Goal: Task Accomplishment & Management: Use online tool/utility

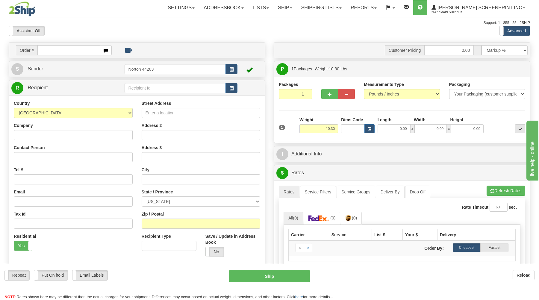
type input "10.20"
click at [75, 55] on td "Order #" at bounding box center [136, 50] width 251 height 12
click at [76, 54] on input "text" at bounding box center [68, 50] width 62 height 10
type input "17023"
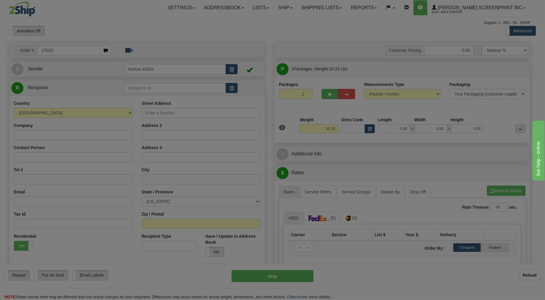
drag, startPoint x: 80, startPoint y: 34, endPoint x: 83, endPoint y: 32, distance: 3.2
click at [82, 32] on body "Training Course Close Toggle navigation Settings Shipping Preferences New Recip…" at bounding box center [272, 150] width 545 height 300
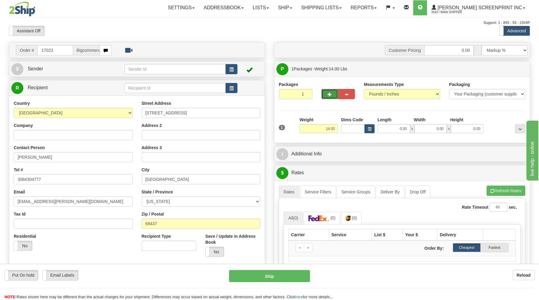
click at [327, 95] on button "button" at bounding box center [330, 94] width 17 height 10
type input "2"
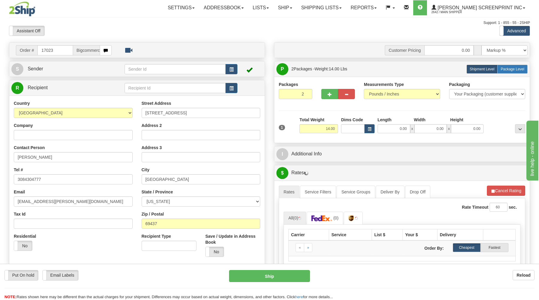
click at [520, 69] on span "Package Level" at bounding box center [513, 69] width 24 height 4
radio input "true"
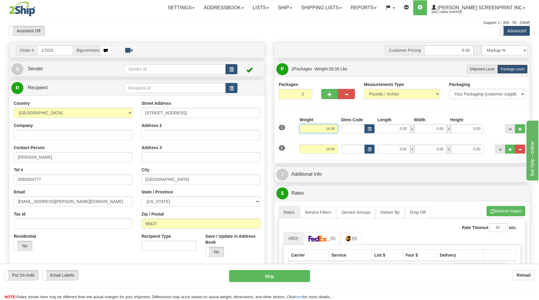
click at [334, 130] on input "14.00" at bounding box center [319, 128] width 39 height 9
click at [336, 131] on input "14.00" at bounding box center [319, 128] width 39 height 9
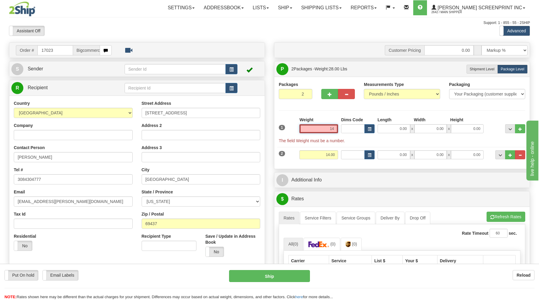
type input "1"
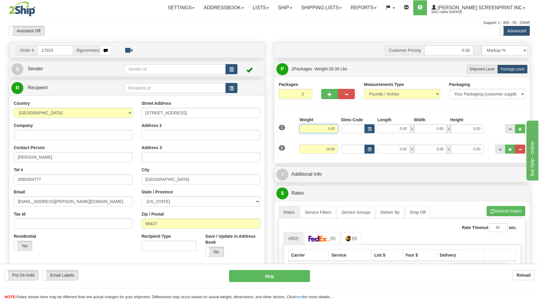
type input "3.65"
click at [386, 132] on input "0.00" at bounding box center [394, 128] width 33 height 9
type input "32.00"
click at [430, 127] on input "0.00" at bounding box center [431, 128] width 33 height 9
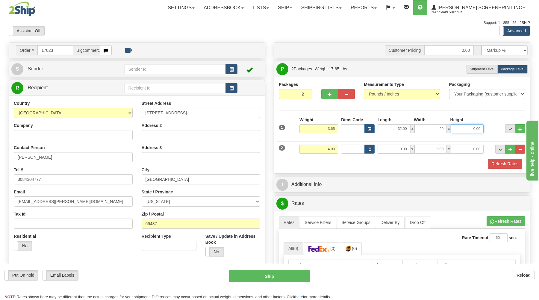
type input "29.00"
click at [482, 129] on input "0.00" at bounding box center [467, 128] width 33 height 9
type input "2.00"
click at [337, 151] on input "14.00" at bounding box center [319, 149] width 39 height 9
type input "1"
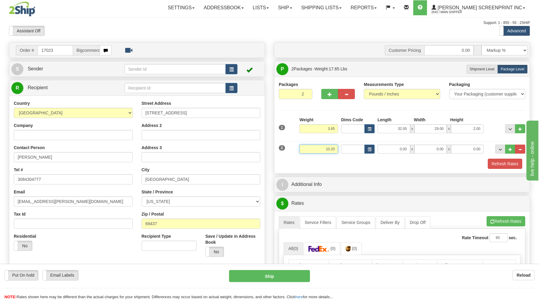
type input "10.20"
click at [400, 150] on input "0.00" at bounding box center [394, 149] width 33 height 9
type input "26.00"
click at [431, 151] on input "0.00" at bounding box center [431, 149] width 33 height 9
type input "17.00"
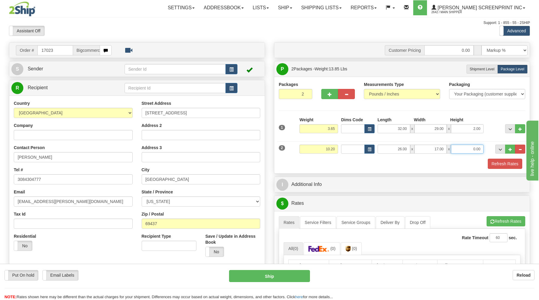
click at [476, 151] on input "0.00" at bounding box center [467, 149] width 33 height 9
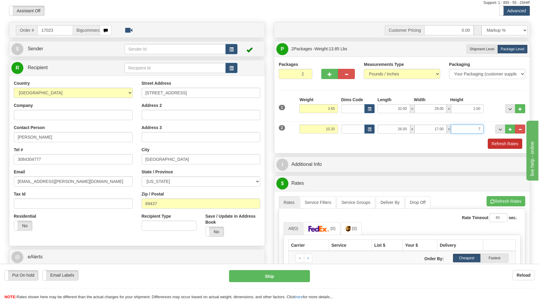
scroll to position [32, 0]
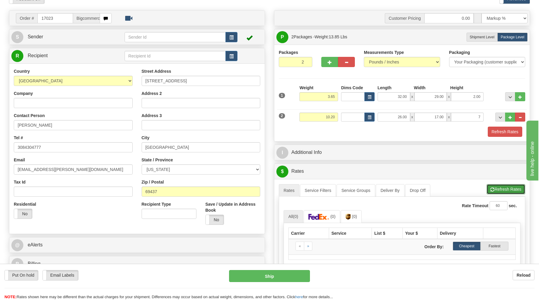
type input "7.00"
click at [494, 187] on button "Refresh Rates" at bounding box center [506, 189] width 39 height 10
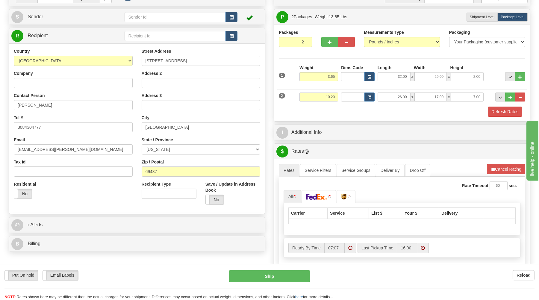
scroll to position [64, 0]
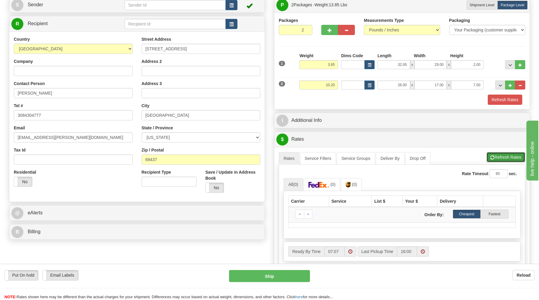
click at [499, 160] on button "Refresh Rates" at bounding box center [506, 157] width 39 height 10
click at [498, 97] on button "Refresh Rates" at bounding box center [505, 100] width 34 height 10
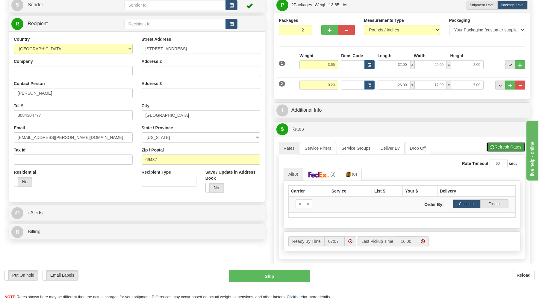
click at [496, 147] on button "Refresh Rates" at bounding box center [506, 147] width 39 height 10
click at [333, 175] on span "(0)" at bounding box center [333, 174] width 5 height 5
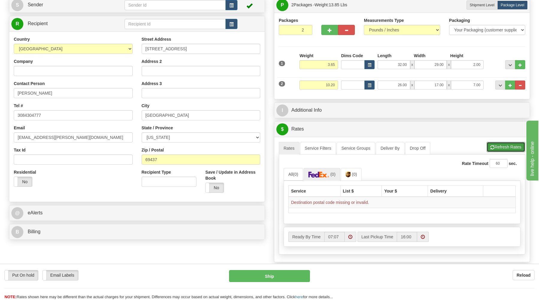
click at [504, 151] on button "Refresh Rates" at bounding box center [506, 147] width 39 height 10
click at [316, 149] on link "Service Filters" at bounding box center [318, 148] width 36 height 13
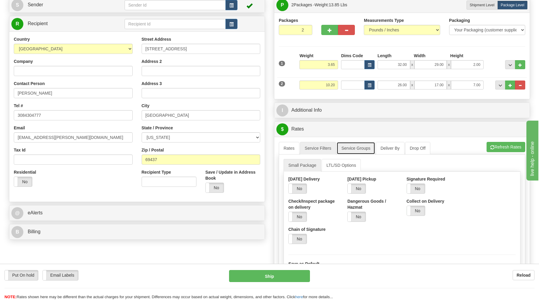
click at [351, 148] on link "Service Groups" at bounding box center [356, 148] width 38 height 13
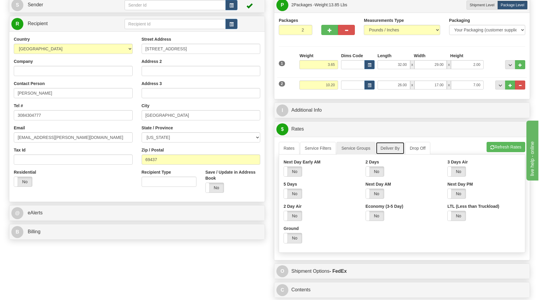
click at [386, 149] on link "Deliver By" at bounding box center [390, 148] width 29 height 13
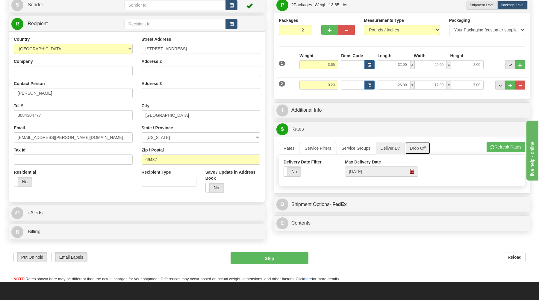
click at [425, 152] on link "Drop Off" at bounding box center [417, 148] width 25 height 13
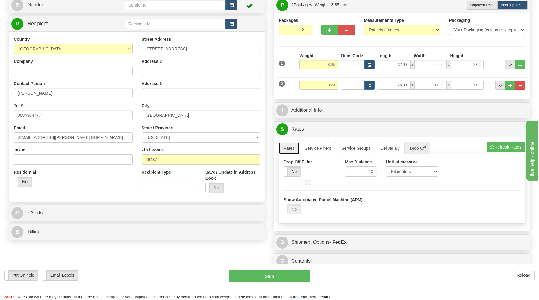
click at [288, 148] on link "Rates" at bounding box center [289, 148] width 21 height 13
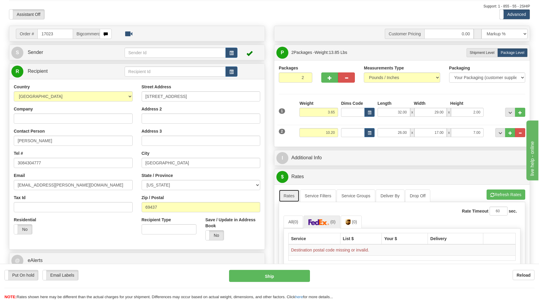
scroll to position [32, 0]
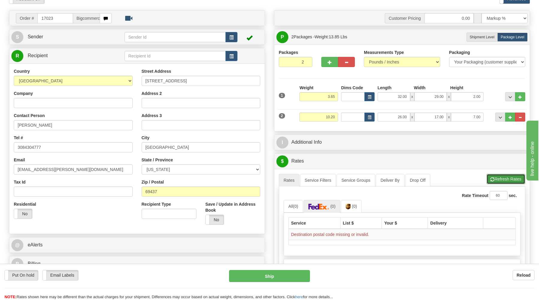
click at [494, 182] on button "Refresh Rates" at bounding box center [506, 179] width 39 height 10
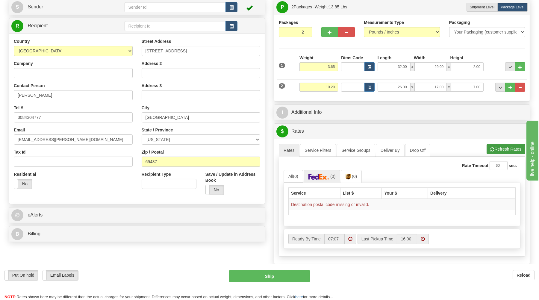
scroll to position [64, 0]
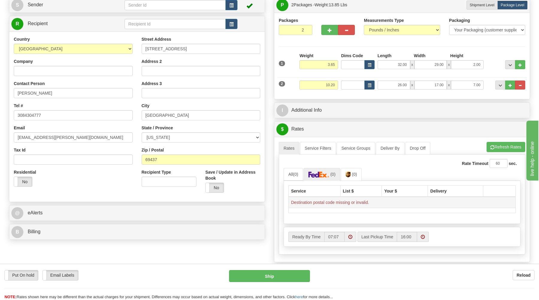
click at [358, 205] on td "Destination postal code missing or invalid." at bounding box center [402, 202] width 227 height 11
click at [505, 147] on button "Refresh Rates" at bounding box center [506, 147] width 39 height 10
click at [504, 147] on button "Refresh Rates" at bounding box center [506, 147] width 39 height 10
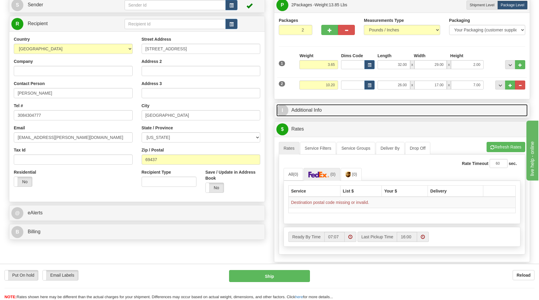
click at [449, 114] on link "I Additional Info" at bounding box center [402, 110] width 251 height 12
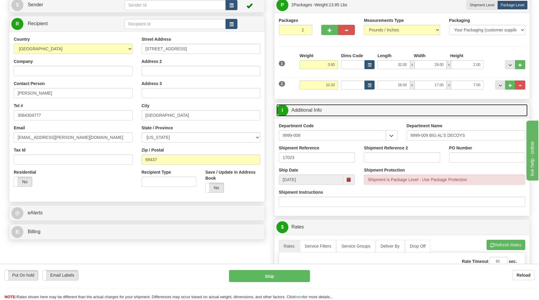
click at [447, 113] on link "I Additional Info" at bounding box center [402, 110] width 251 height 12
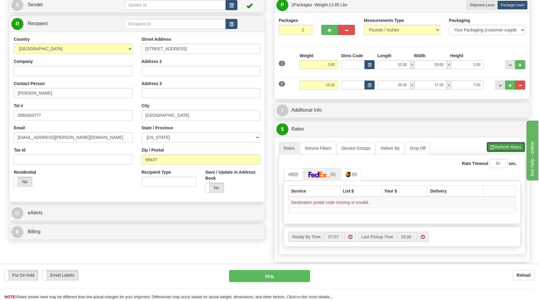
click at [502, 147] on button "Refresh Rates" at bounding box center [506, 147] width 39 height 10
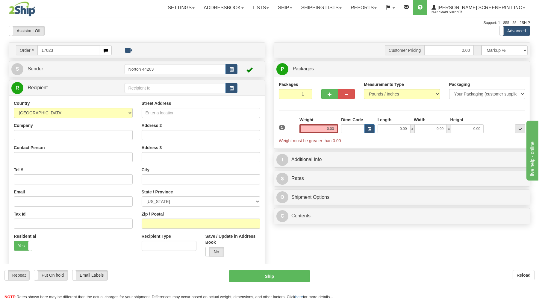
type input "17023"
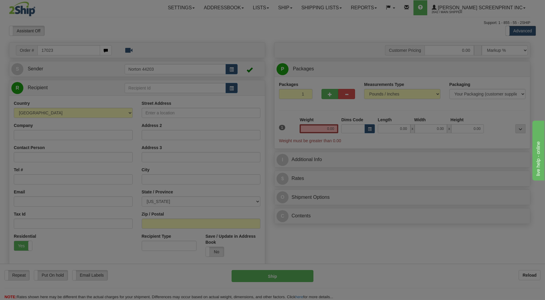
click at [117, 30] on div "Toggle navigation Settings Shipping Preferences Fields Preferences New" at bounding box center [269, 169] width 539 height 338
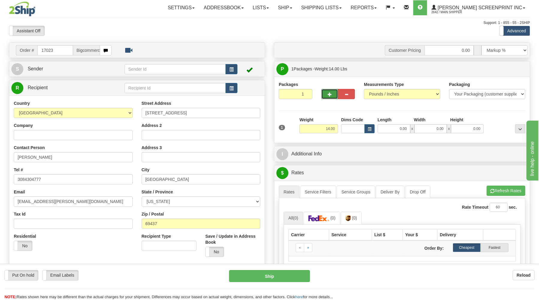
click at [330, 93] on span "button" at bounding box center [330, 95] width 4 height 4
type input "2"
click at [519, 73] on label "Package Level Pack.." at bounding box center [513, 69] width 30 height 9
radio input "true"
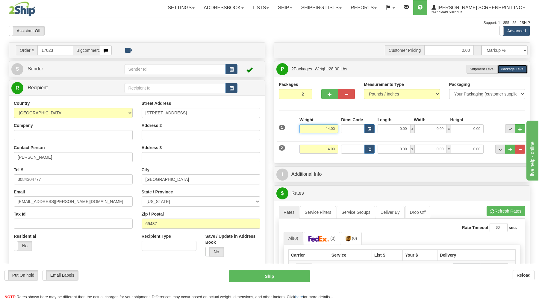
click at [336, 130] on input "14.00" at bounding box center [319, 128] width 39 height 9
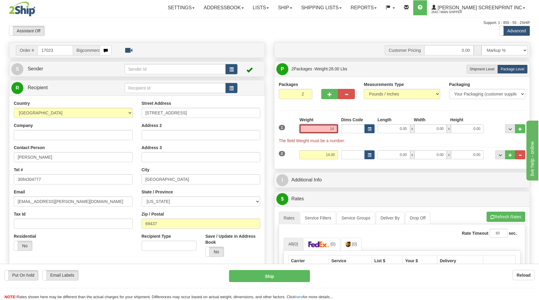
type input "1"
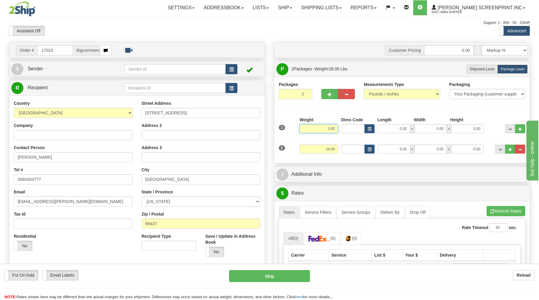
type input "3.65"
click at [392, 130] on input "0.00" at bounding box center [394, 128] width 33 height 9
type input "32.00"
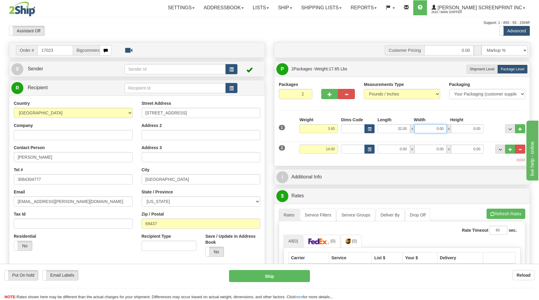
click at [435, 131] on input "0.00" at bounding box center [431, 128] width 33 height 9
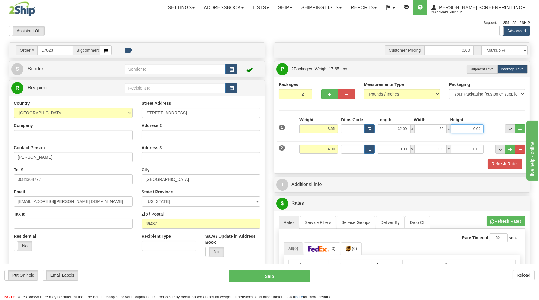
type input "29.00"
click at [468, 131] on input "0.00" at bounding box center [467, 128] width 33 height 9
type input "2.00"
click at [337, 150] on input "14.00" at bounding box center [319, 149] width 39 height 9
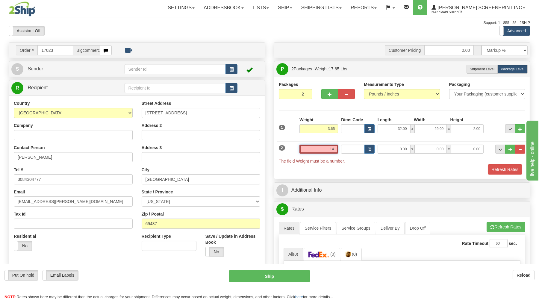
type input "1"
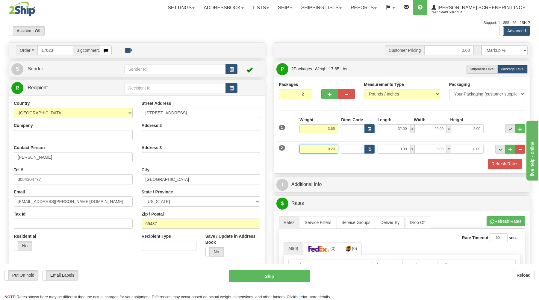
type input "10.20"
click at [397, 150] on input "0.00" at bounding box center [394, 149] width 33 height 9
type input "26.00"
click at [433, 150] on input "0.00" at bounding box center [431, 149] width 33 height 9
type input "17.00"
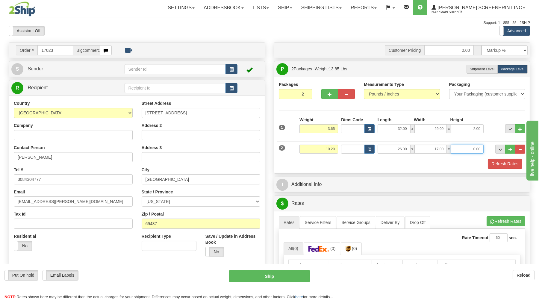
click at [467, 152] on input "0.00" at bounding box center [467, 149] width 33 height 9
type input "7.00"
click at [499, 161] on button "Refresh Rates" at bounding box center [505, 164] width 34 height 10
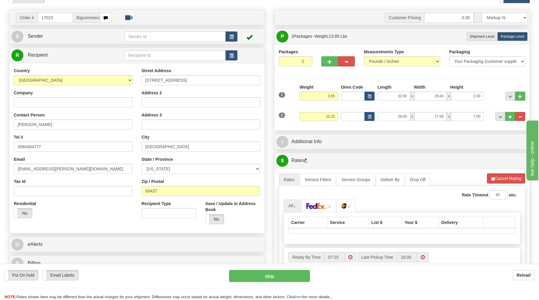
scroll to position [96, 0]
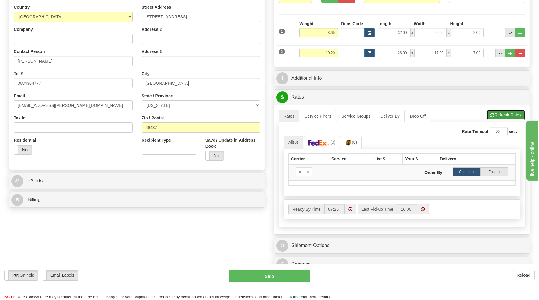
click at [501, 115] on button "Refresh Rates" at bounding box center [506, 115] width 39 height 10
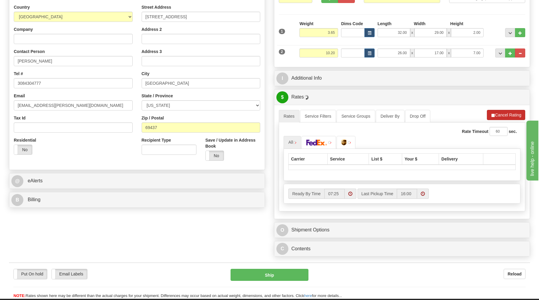
scroll to position [128, 0]
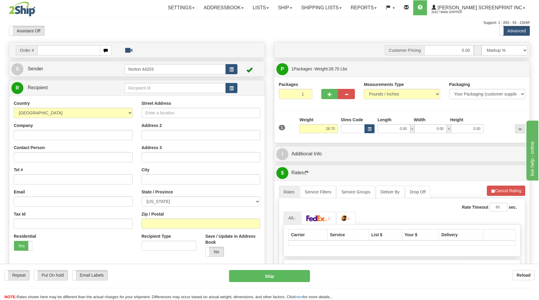
click at [75, 49] on input "text" at bounding box center [68, 50] width 62 height 10
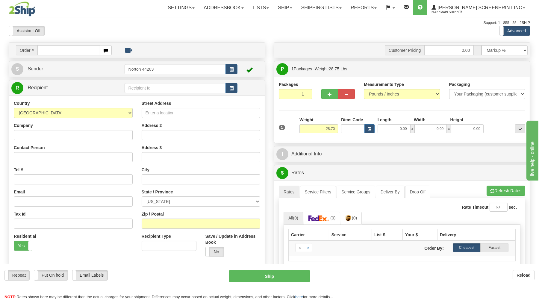
type input "28.75"
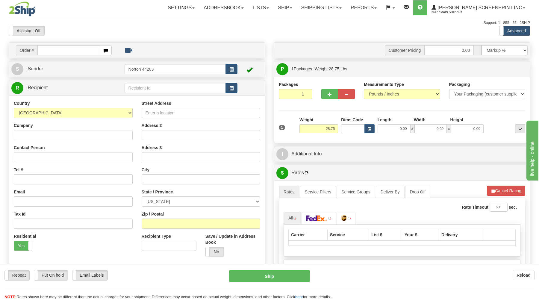
type input "1"
type input "28.75"
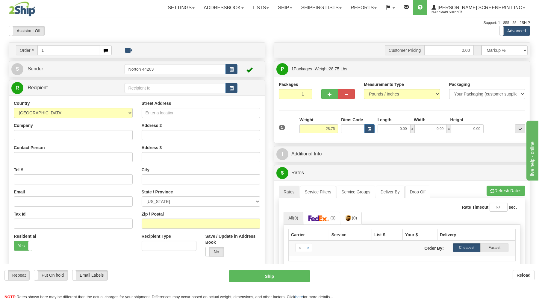
type input "17"
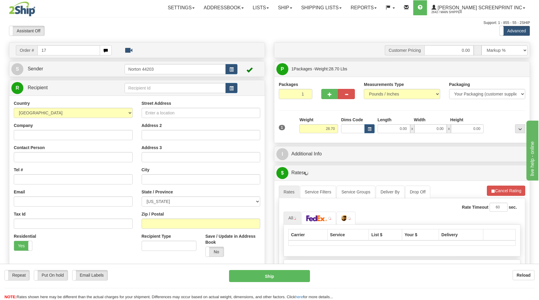
type input "28.75"
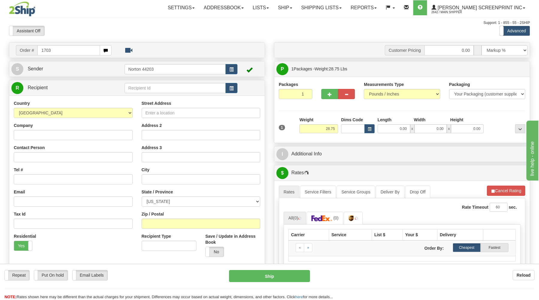
type input "17039"
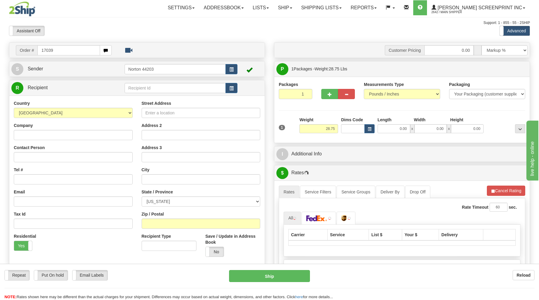
type input "28.70"
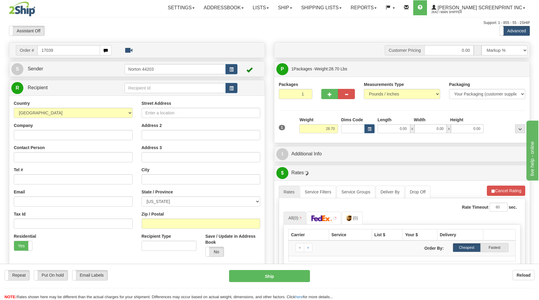
type input "17039"
click at [89, 31] on body "Training Course Close Toggle navigation Settings Shipping Preferences New Recip…" at bounding box center [272, 150] width 545 height 300
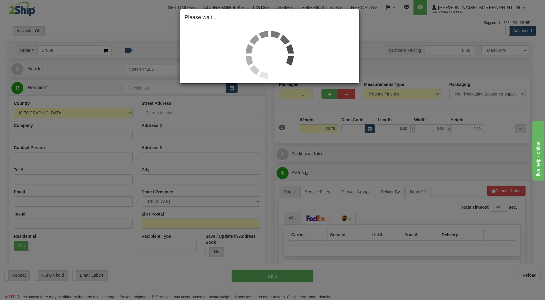
type input "28.70"
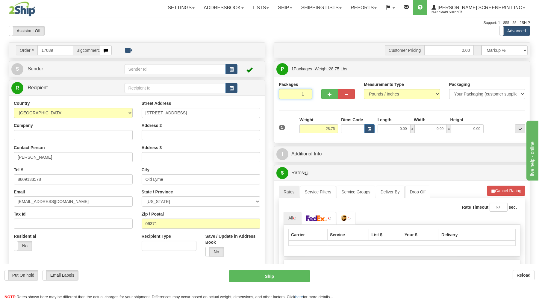
click at [298, 96] on input "1" at bounding box center [296, 94] width 34 height 10
click at [337, 129] on input "28.75" at bounding box center [319, 128] width 39 height 9
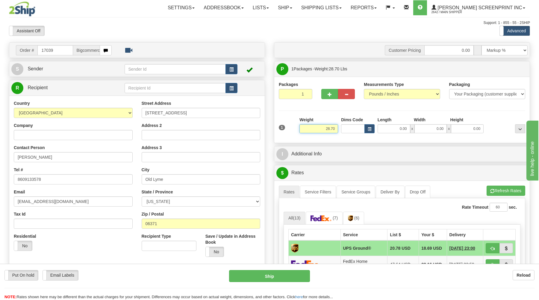
type input "28.70"
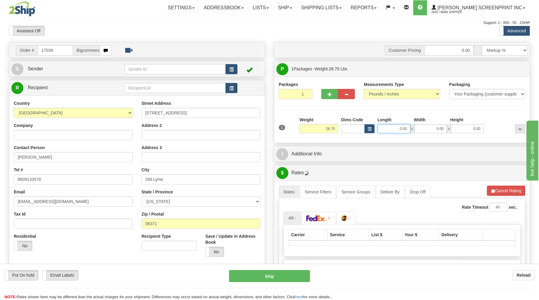
click at [402, 129] on input "0.00" at bounding box center [394, 128] width 33 height 9
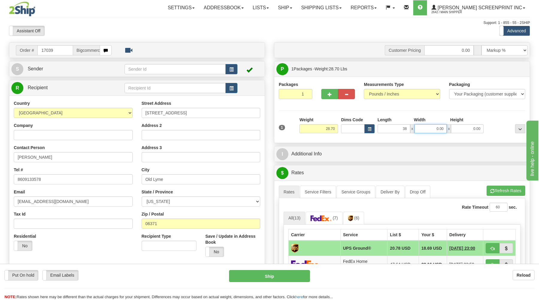
type input "38.00"
click at [443, 131] on input "0.00" at bounding box center [431, 128] width 33 height 9
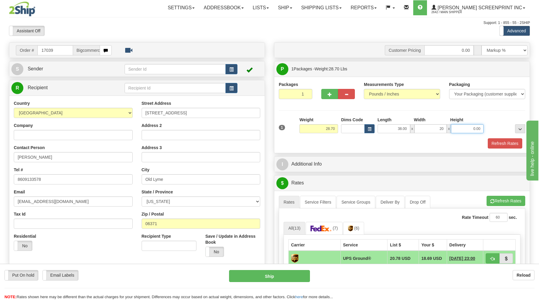
type input "20.00"
click at [474, 131] on input "0.00" at bounding box center [467, 128] width 33 height 9
type input "8.00"
click at [503, 146] on button "Refresh Rates" at bounding box center [505, 143] width 34 height 10
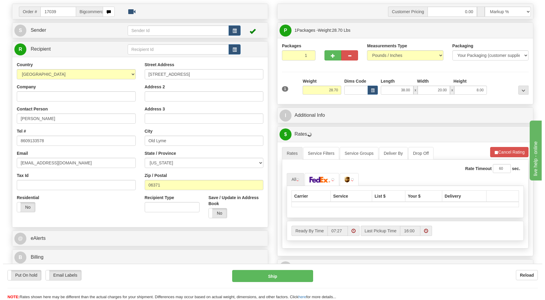
scroll to position [64, 0]
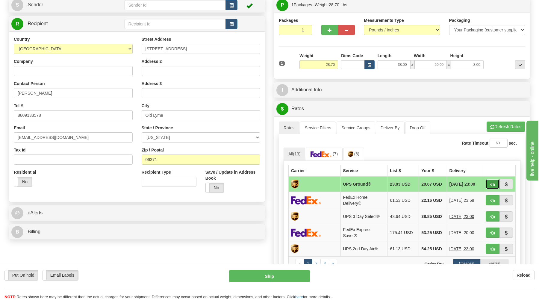
click at [490, 185] on button "button" at bounding box center [493, 184] width 14 height 10
type input "03"
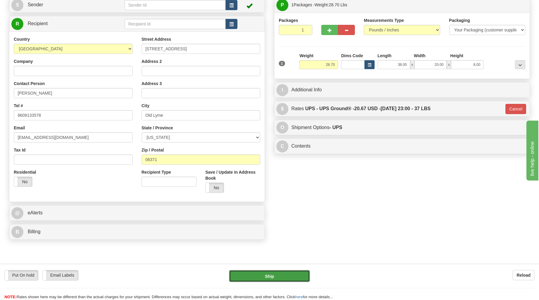
click at [296, 278] on button "Ship" at bounding box center [269, 276] width 81 height 12
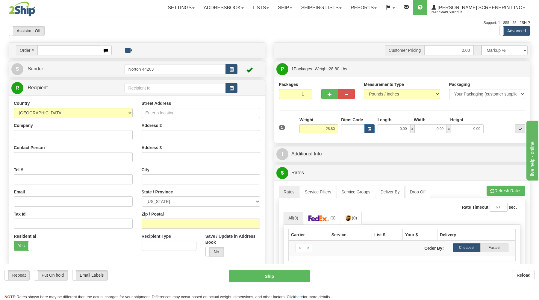
type input "0.00"
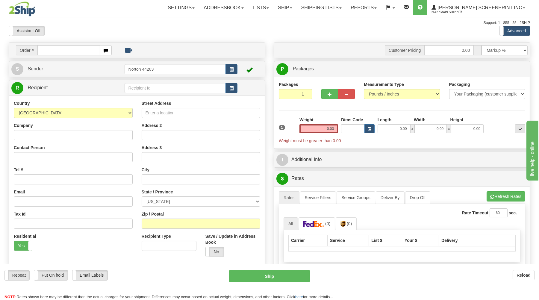
click at [73, 51] on input "text" at bounding box center [68, 50] width 62 height 10
type input "17023"
click at [152, 27] on body "Training Course Close Toggle navigation Settings Shipping Preferences New Recip…" at bounding box center [272, 150] width 545 height 300
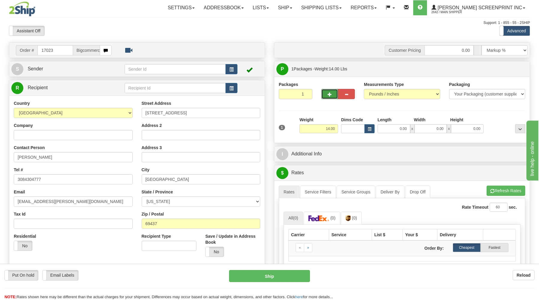
click at [330, 93] on span "button" at bounding box center [330, 95] width 4 height 4
type input "2"
click at [513, 70] on span "Package Level" at bounding box center [513, 69] width 24 height 4
radio input "true"
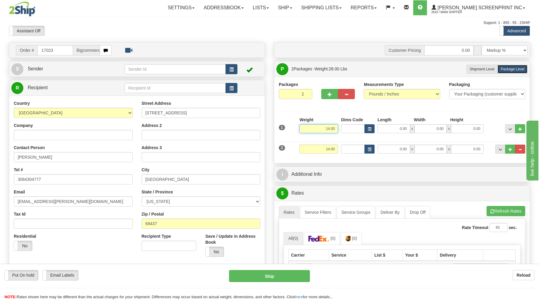
click at [336, 127] on input "14.00" at bounding box center [319, 128] width 39 height 9
type input "1"
click at [336, 129] on input "1" at bounding box center [319, 128] width 39 height 9
type input "3.65"
click at [390, 129] on input "0.00" at bounding box center [394, 128] width 33 height 9
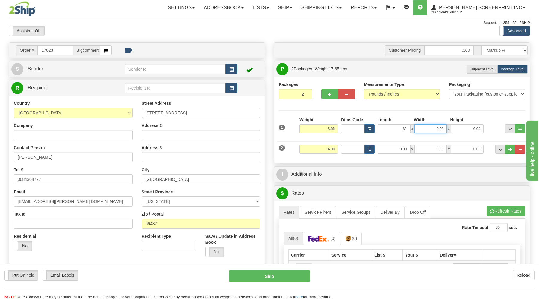
type input "32.00"
click at [429, 130] on input "0.00" at bounding box center [431, 128] width 33 height 9
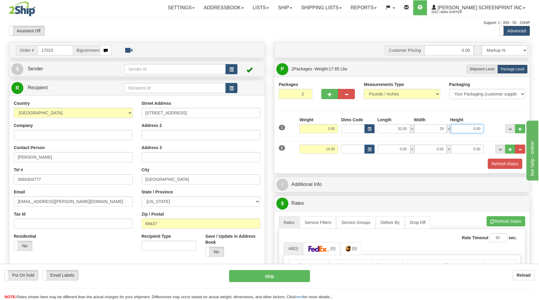
type input "29.00"
drag, startPoint x: 471, startPoint y: 132, endPoint x: 459, endPoint y: 125, distance: 13.8
click at [471, 131] on input "0.00" at bounding box center [467, 128] width 33 height 9
type input "2.00"
click at [330, 151] on input "14.00" at bounding box center [319, 149] width 39 height 9
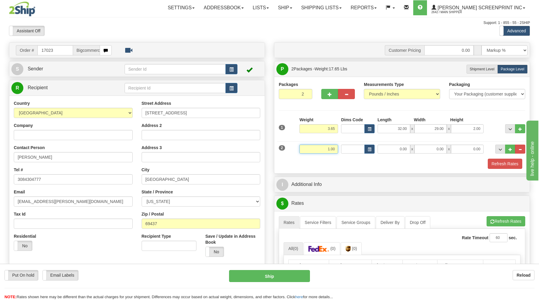
type input ".00"
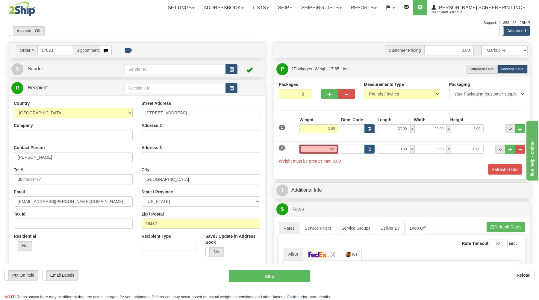
click at [336, 151] on input ".00" at bounding box center [319, 149] width 39 height 9
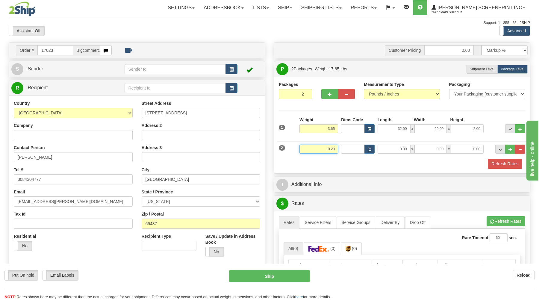
type input "10.20"
click at [387, 149] on input "0.00" at bounding box center [394, 149] width 33 height 9
type input "26.00"
click at [429, 151] on input "0.00" at bounding box center [431, 149] width 33 height 9
type input "17.00"
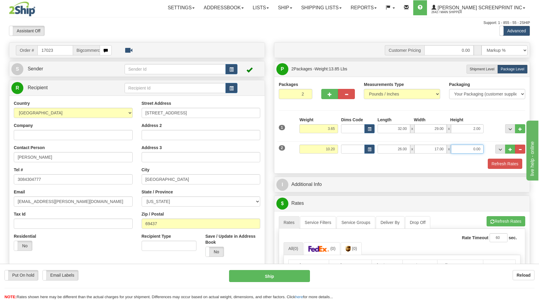
click at [465, 149] on input "0.00" at bounding box center [467, 149] width 33 height 9
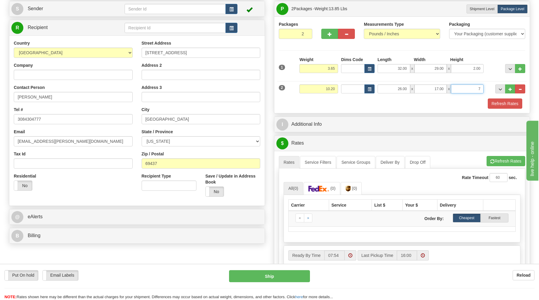
scroll to position [64, 0]
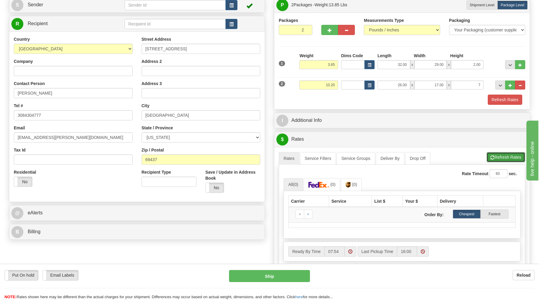
type input "7.00"
click at [512, 159] on button "Refresh Rates" at bounding box center [506, 157] width 39 height 10
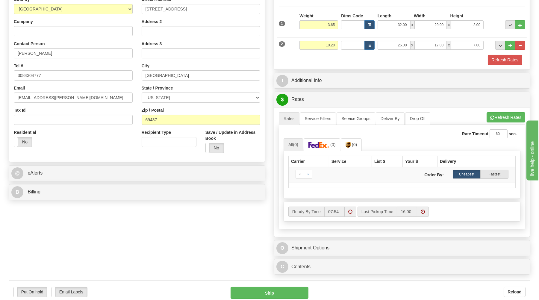
scroll to position [128, 0]
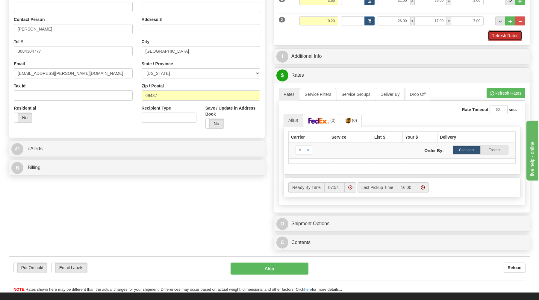
click at [514, 37] on button "Refresh Rates" at bounding box center [505, 36] width 34 height 10
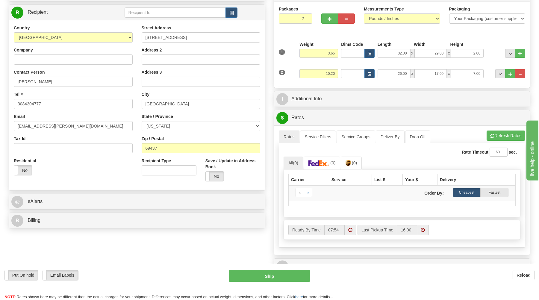
scroll to position [96, 0]
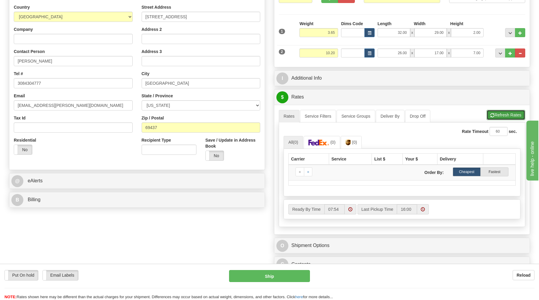
click at [502, 117] on button "Refresh Rates" at bounding box center [506, 115] width 39 height 10
click at [324, 146] on img at bounding box center [319, 143] width 21 height 6
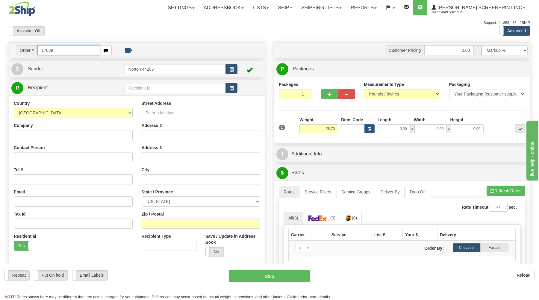
click at [87, 52] on input "17039" at bounding box center [68, 50] width 62 height 10
type input "1"
type input "17023"
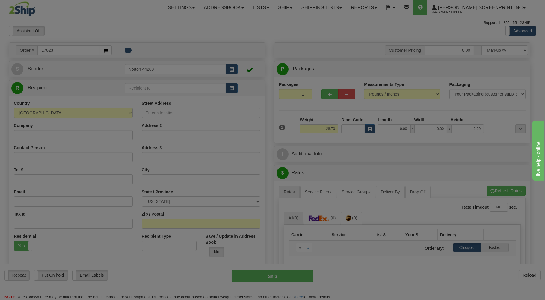
click at [82, 33] on div "Toggle navigation Settings Shipping Preferences Fields Preferences New" at bounding box center [269, 191] width 539 height 382
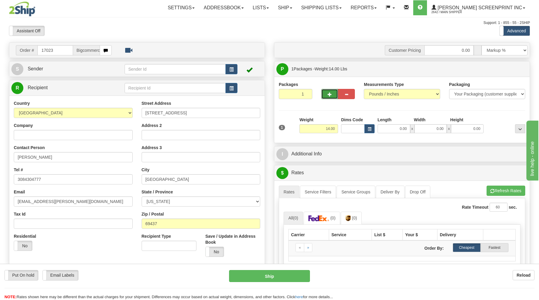
click at [330, 95] on span "button" at bounding box center [330, 95] width 4 height 4
type input "2"
click at [509, 71] on span "Package Level" at bounding box center [513, 69] width 24 height 4
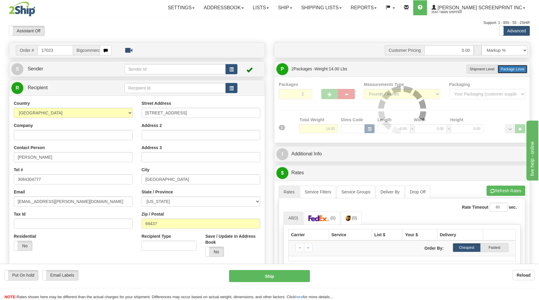
radio input "true"
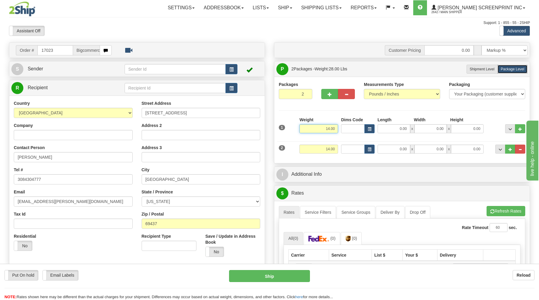
click at [336, 129] on input "14.00" at bounding box center [319, 128] width 39 height 9
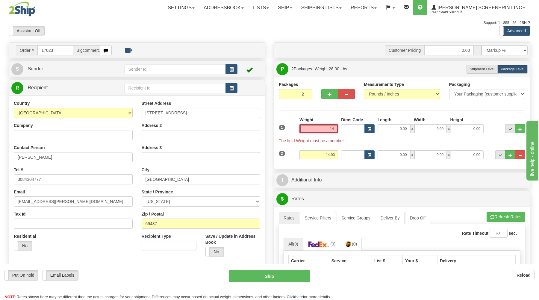
type input "1"
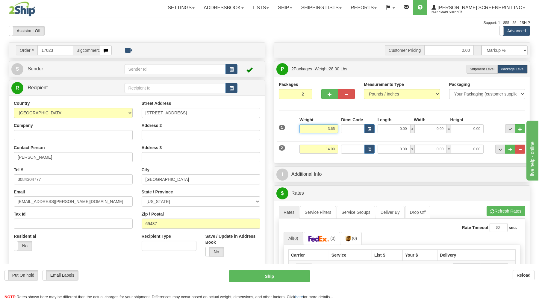
type input "3.65"
click at [405, 131] on input "0.00" at bounding box center [394, 128] width 33 height 9
type input "32.00"
click at [444, 129] on input "0.00" at bounding box center [431, 128] width 33 height 9
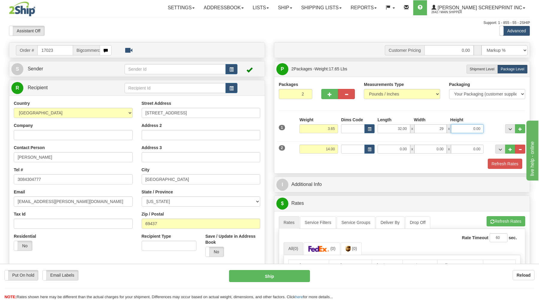
type input "29.00"
click at [479, 131] on input "0.00" at bounding box center [467, 128] width 33 height 9
type input "2.00"
click at [337, 150] on input "14.00" at bounding box center [319, 149] width 39 height 9
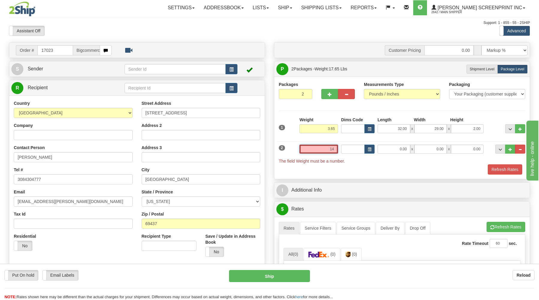
type input "1"
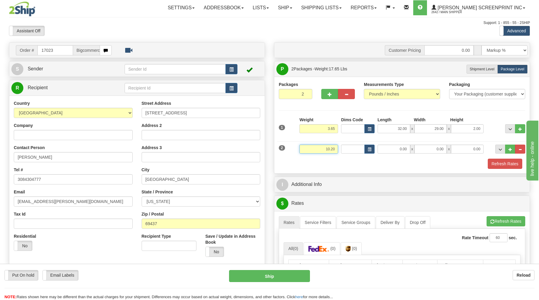
type input "10.20"
click at [405, 149] on input "0.00" at bounding box center [394, 149] width 33 height 9
type input "26.00"
click at [444, 151] on input "0.00" at bounding box center [431, 149] width 33 height 9
type input "17.00"
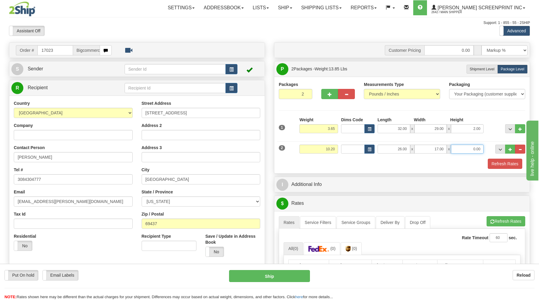
click at [476, 150] on input "0.00" at bounding box center [467, 149] width 33 height 9
type input "7.00"
click at [500, 161] on button "Refresh Rates" at bounding box center [505, 164] width 34 height 10
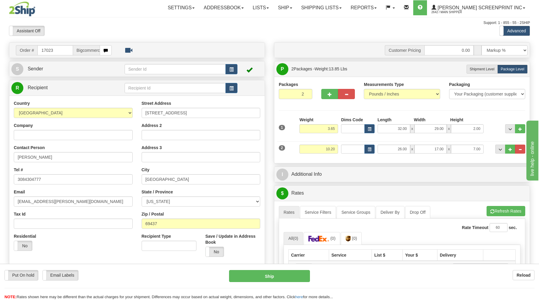
scroll to position [32, 0]
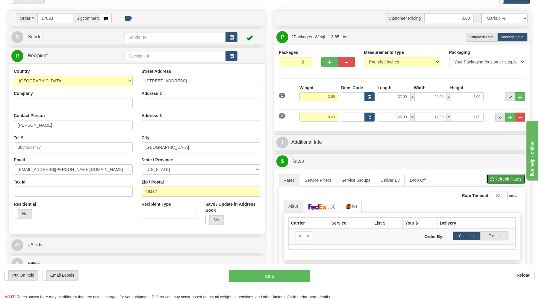
click at [494, 178] on button "Refresh Rates" at bounding box center [506, 179] width 39 height 10
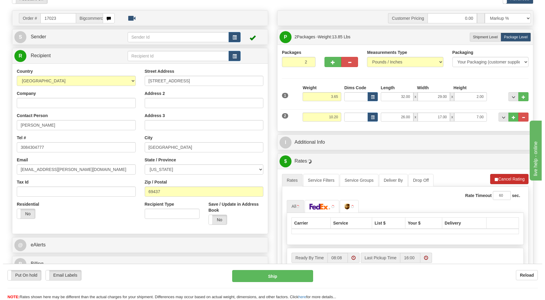
scroll to position [64, 0]
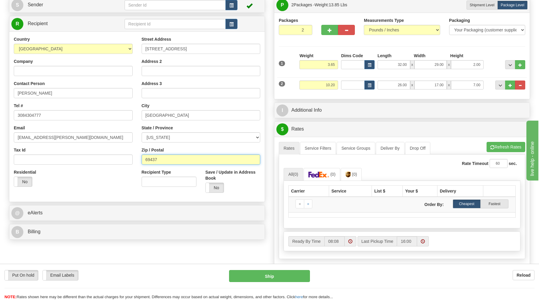
click at [164, 162] on input "69437" at bounding box center [201, 160] width 119 height 10
type input "69347"
click at [502, 147] on button "Refresh Rates" at bounding box center [506, 147] width 39 height 10
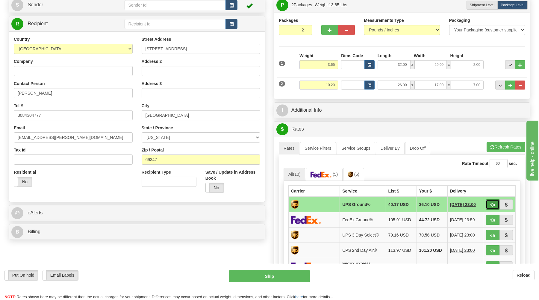
click at [492, 206] on span "button" at bounding box center [493, 205] width 4 height 4
type input "03"
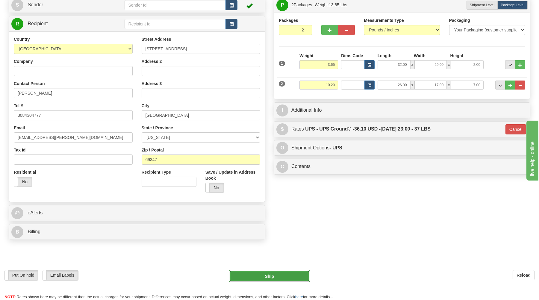
click at [292, 274] on button "Ship" at bounding box center [269, 276] width 81 height 12
